Goal: Task Accomplishment & Management: Manage account settings

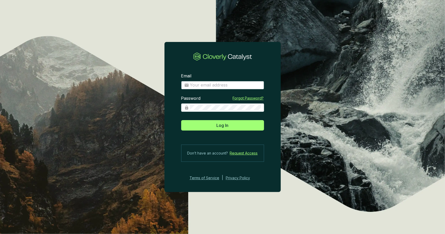
type input "[PERSON_NAME][EMAIL_ADDRESS][DOMAIN_NAME]"
click at [243, 86] on input "[PERSON_NAME][EMAIL_ADDRESS][DOMAIN_NAME]" at bounding box center [225, 85] width 71 height 6
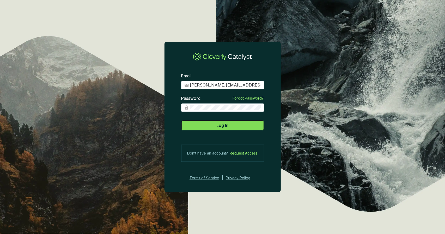
click at [241, 127] on button "Log In" at bounding box center [222, 125] width 83 height 10
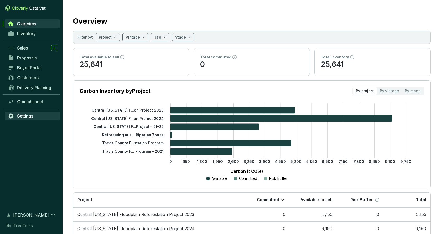
click at [22, 116] on span "Settings" at bounding box center [25, 115] width 16 height 5
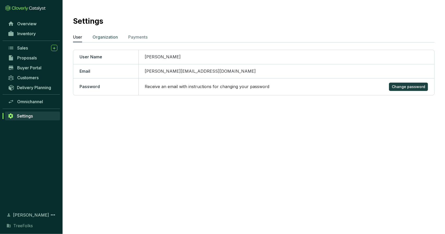
click at [97, 38] on p "Organization" at bounding box center [105, 37] width 25 height 6
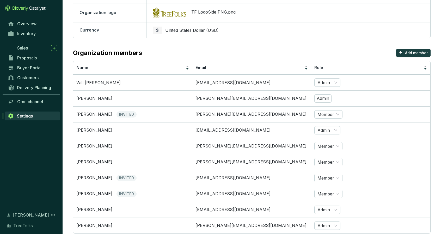
scroll to position [110, 0]
